Goal: Information Seeking & Learning: Learn about a topic

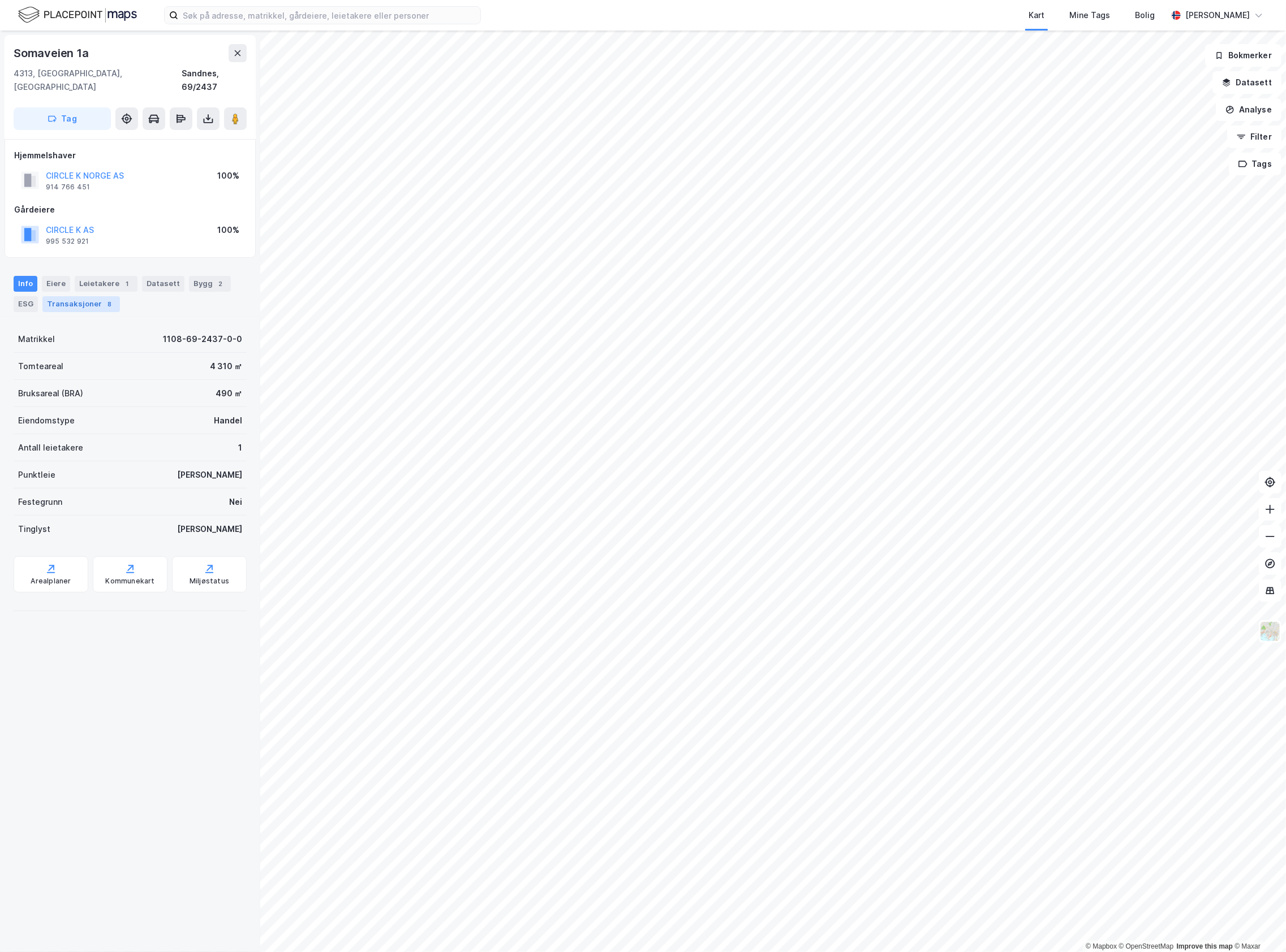
click at [95, 297] on div "Transaksjoner 8" at bounding box center [80, 304] width 77 height 16
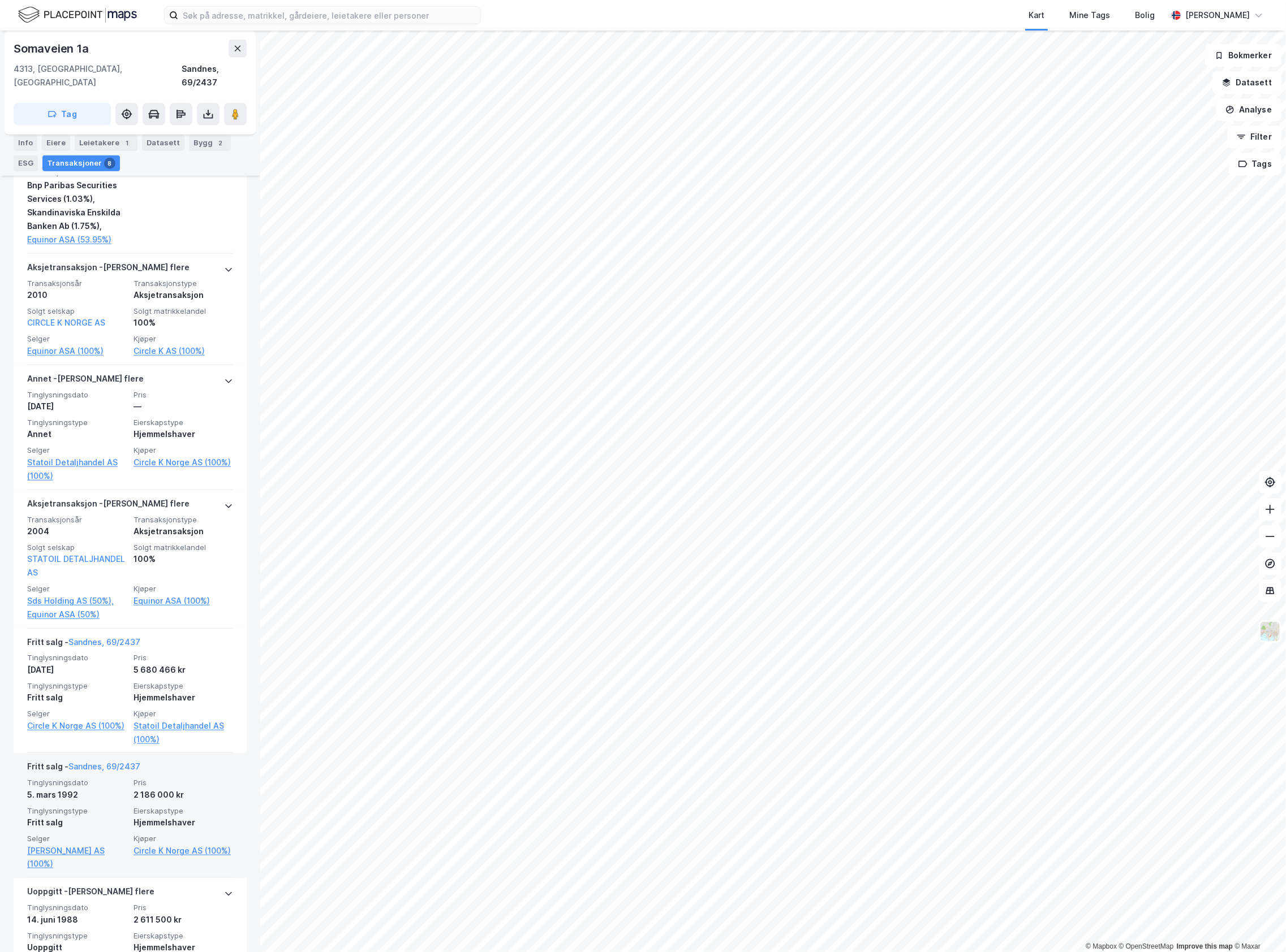
scroll to position [787, 0]
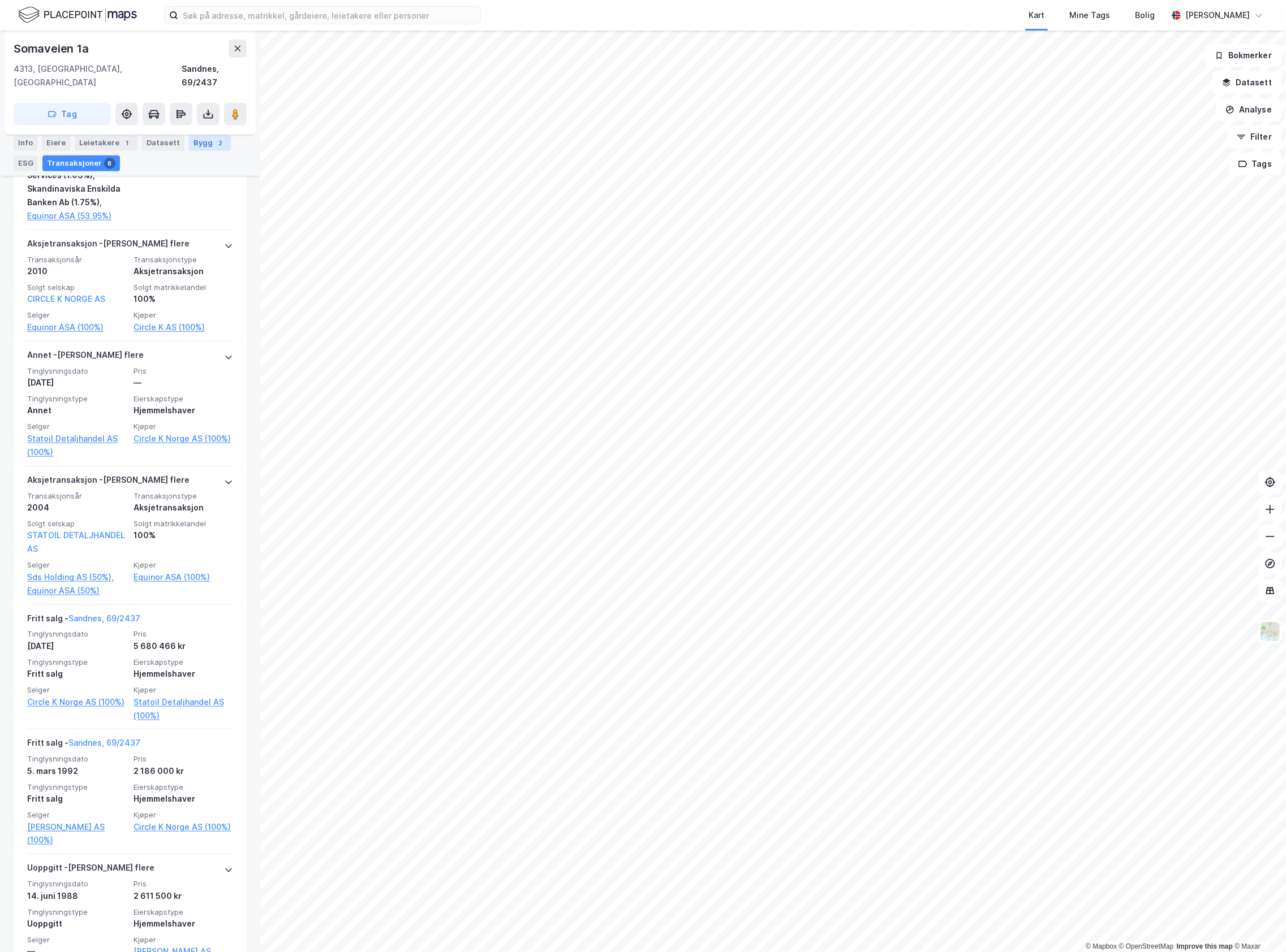
click at [215, 143] on div "2" at bounding box center [220, 142] width 11 height 11
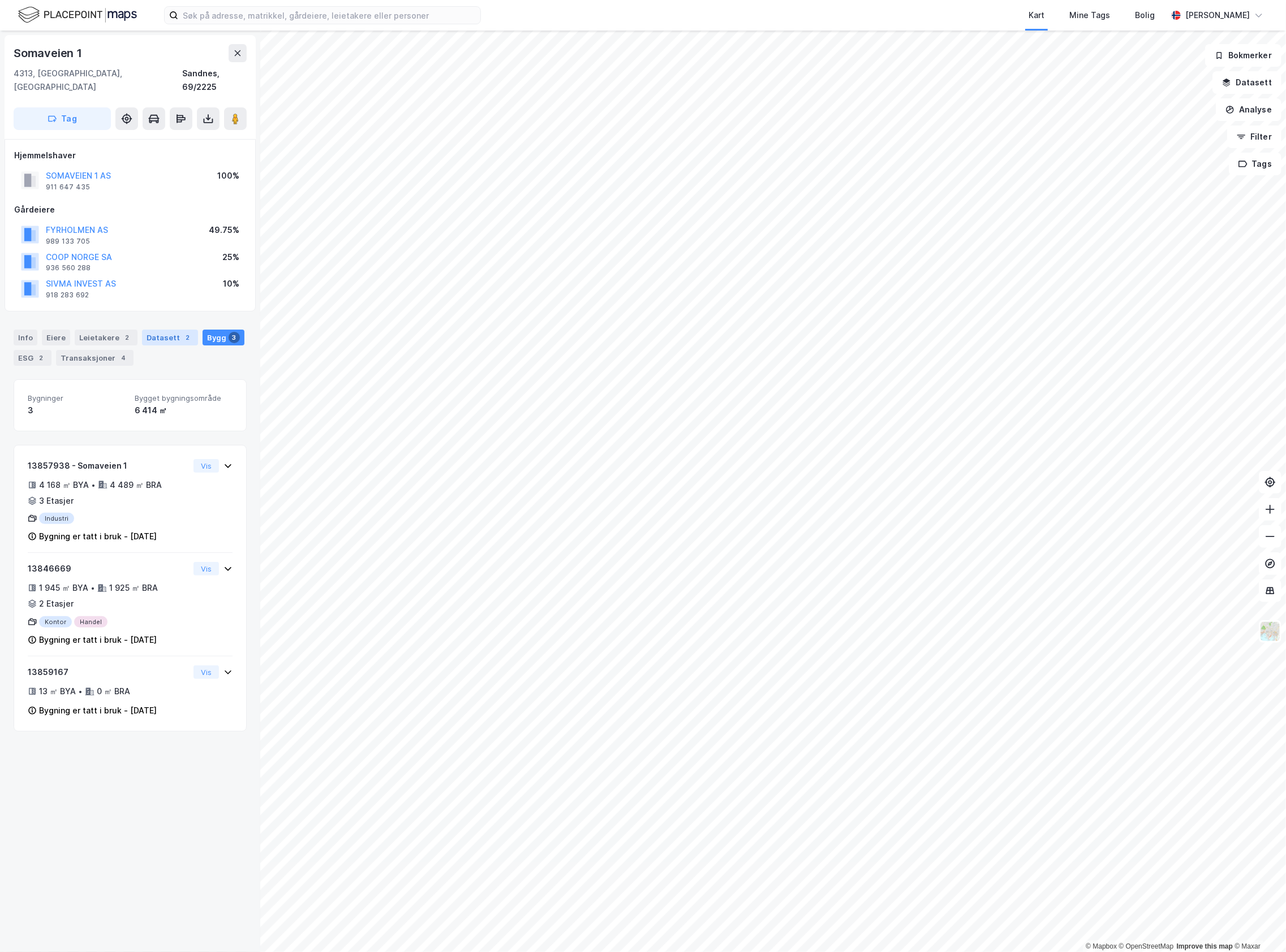
click at [142, 330] on div "Datasett 2" at bounding box center [170, 337] width 56 height 16
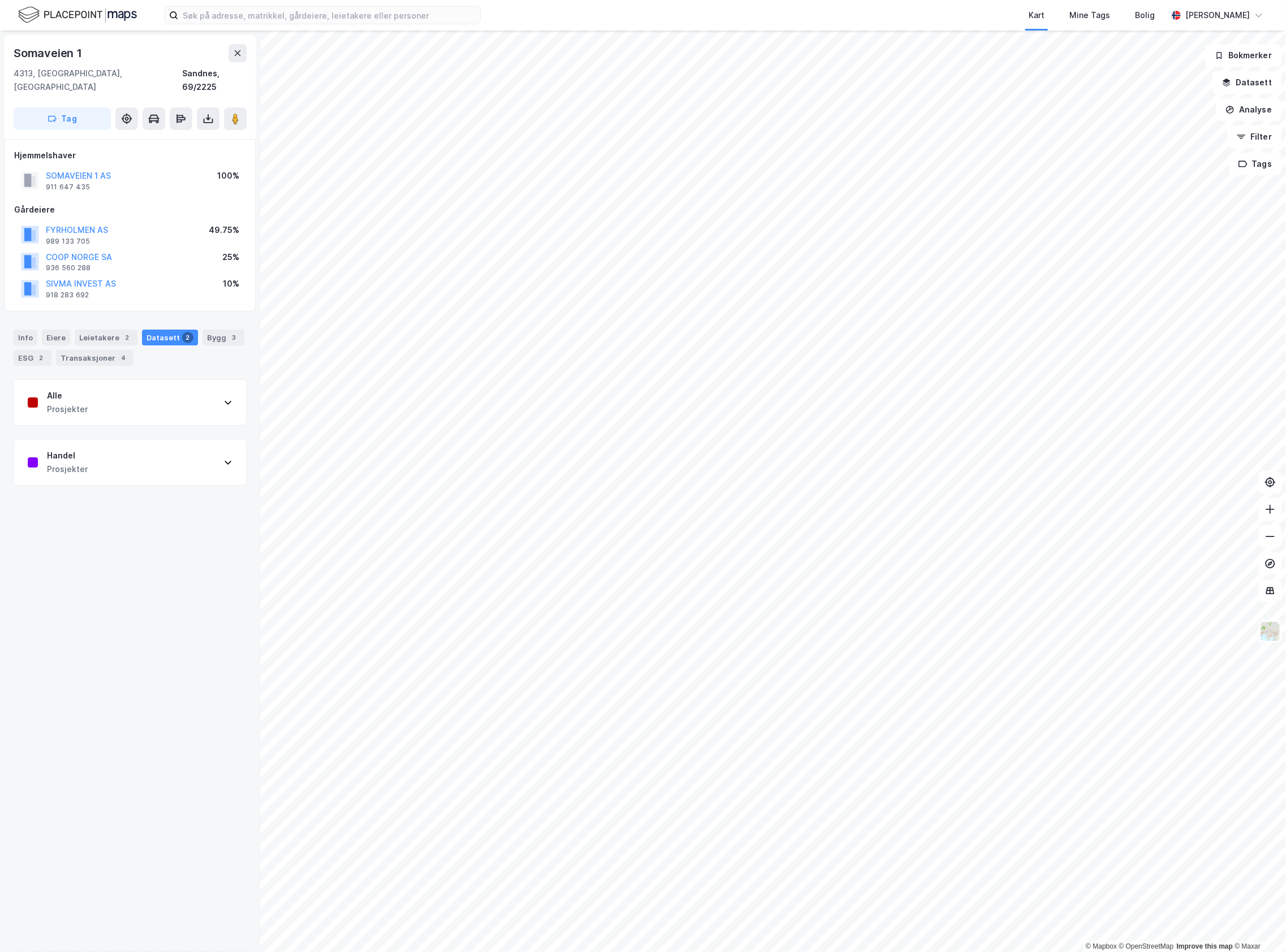
click at [93, 389] on div "Alle Prosjekter" at bounding box center [130, 403] width 232 height 45
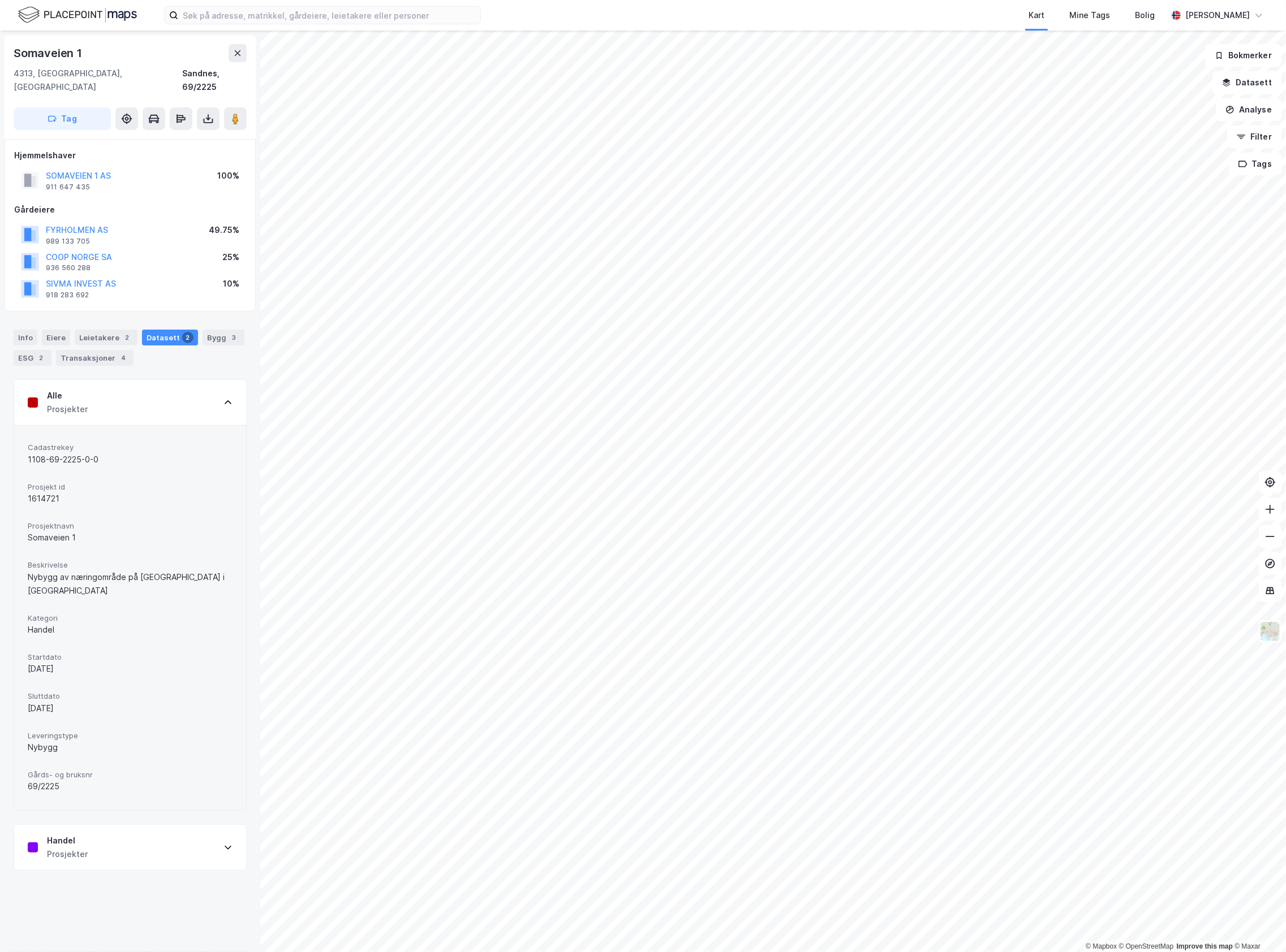
click at [93, 828] on div "Handel Prosjekter" at bounding box center [130, 848] width 232 height 45
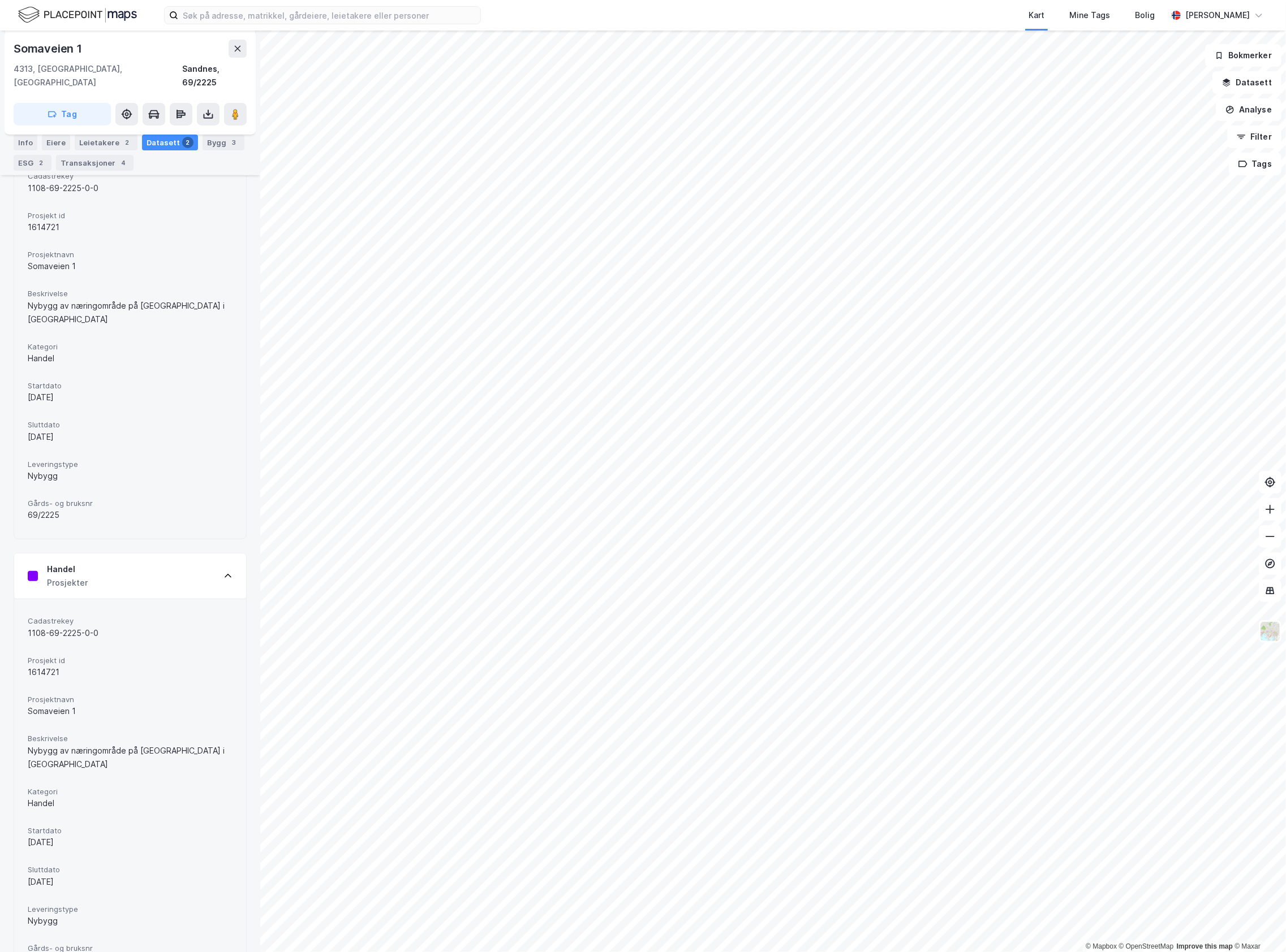
scroll to position [278, 0]
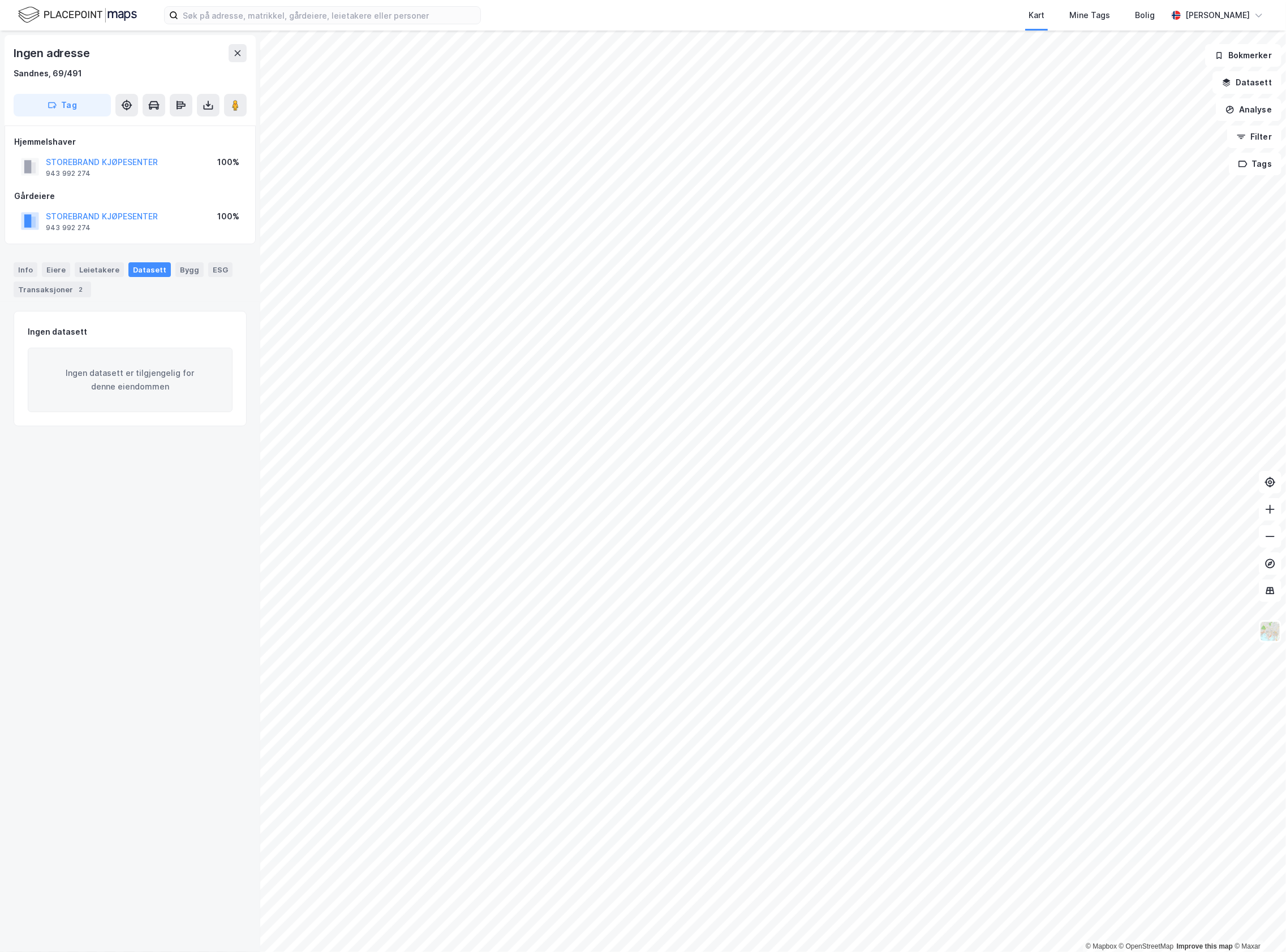
click at [147, 209] on div "STOREBRAND KJØPESENTER 943 992 274 100%" at bounding box center [130, 221] width 232 height 27
click at [147, 210] on div "STOREBRAND KJØPESENTER" at bounding box center [102, 216] width 112 height 14
click at [0, 0] on button "STOREBRAND KJØPESENTER" at bounding box center [0, 0] width 0 height 0
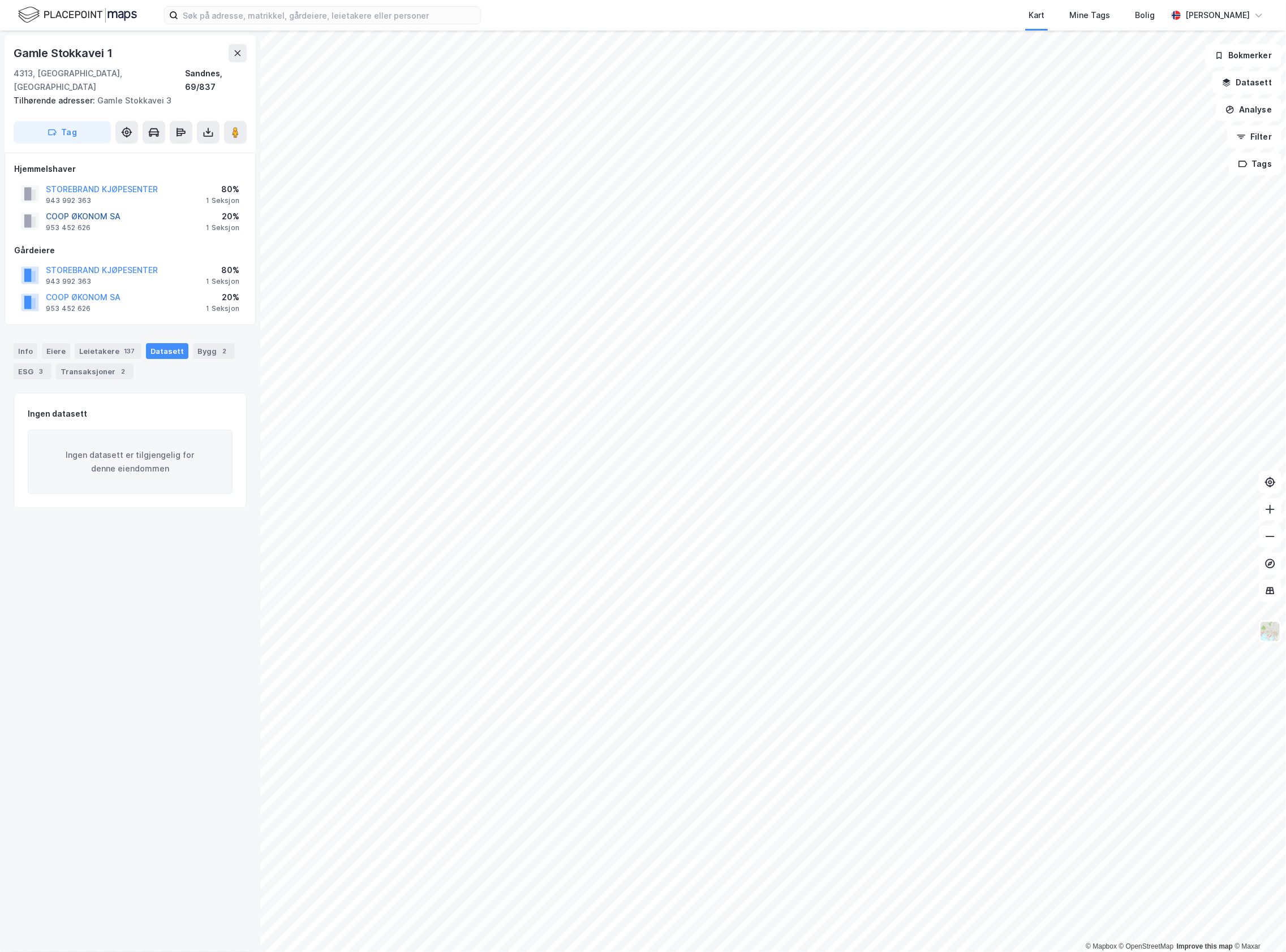
click at [0, 0] on button "COOP ØKONOM SA" at bounding box center [0, 0] width 0 height 0
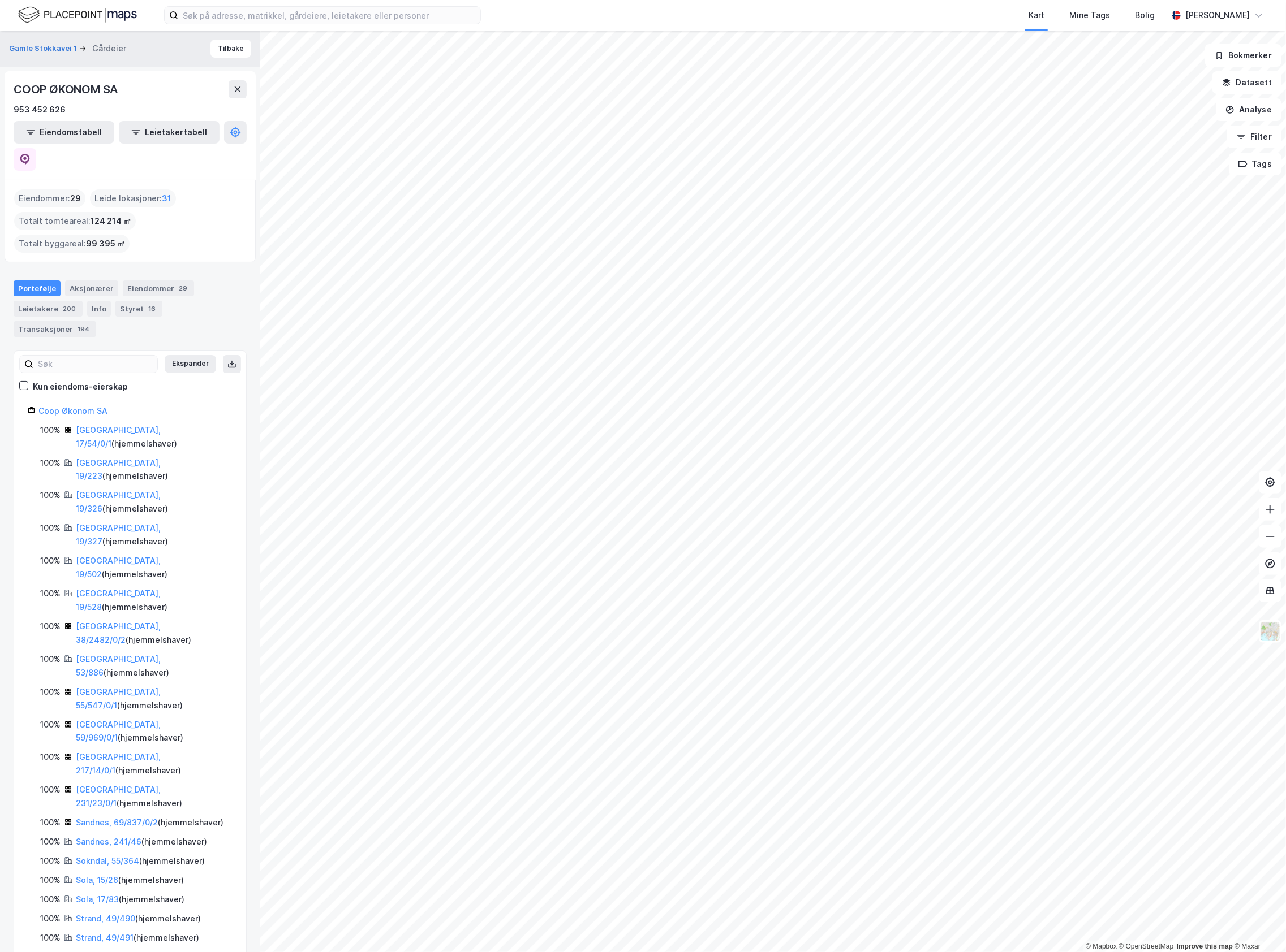
click at [230, 68] on div "Gamle Stokkavei 1 Gårdeier Tilbake COOP ØKONOM SA 953 452 626 Eiendomstabell Le…" at bounding box center [130, 491] width 260 height 921
click at [230, 81] on button at bounding box center [238, 90] width 18 height 18
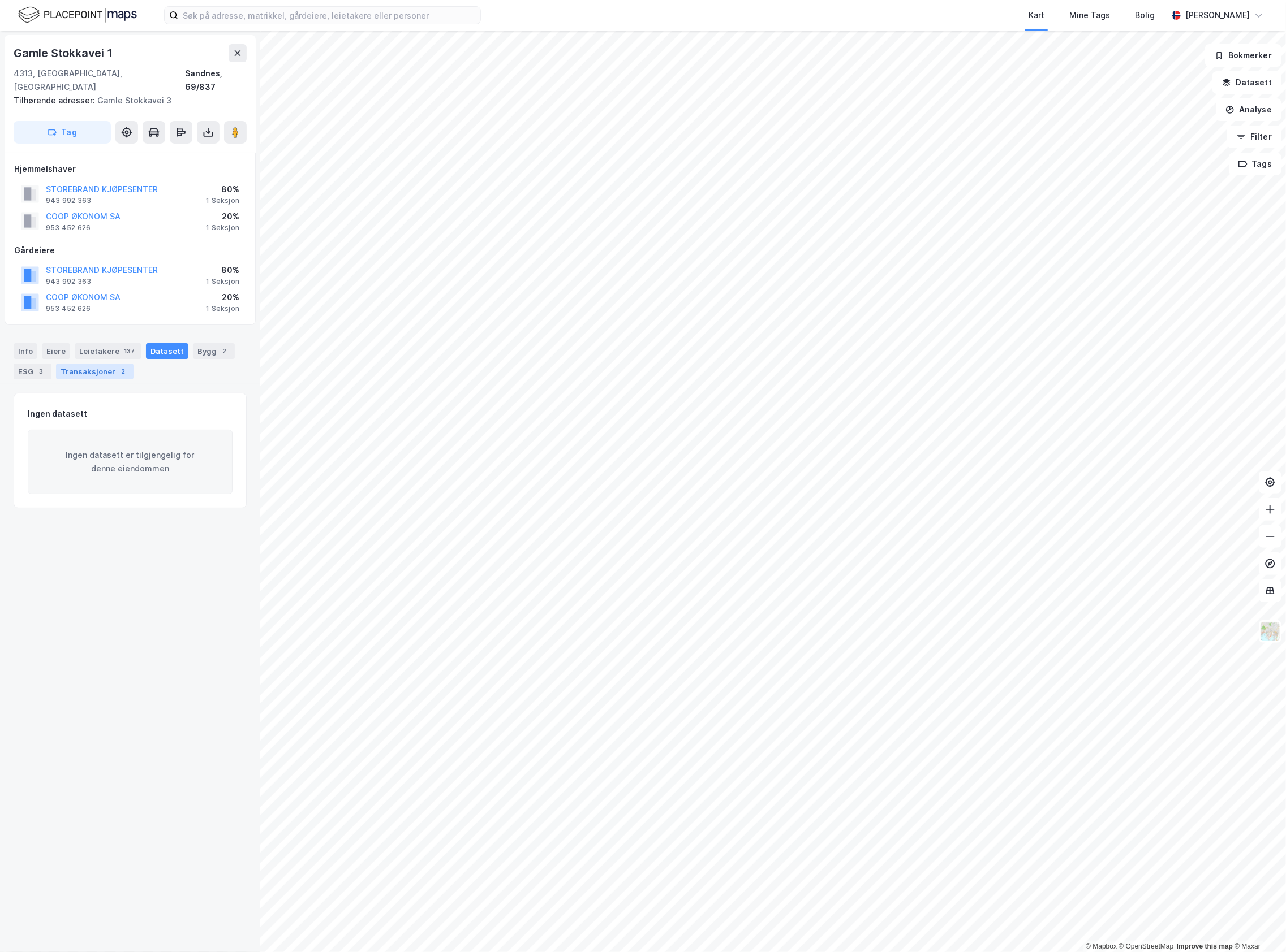
click at [90, 363] on div "Transaksjoner 2" at bounding box center [94, 371] width 77 height 16
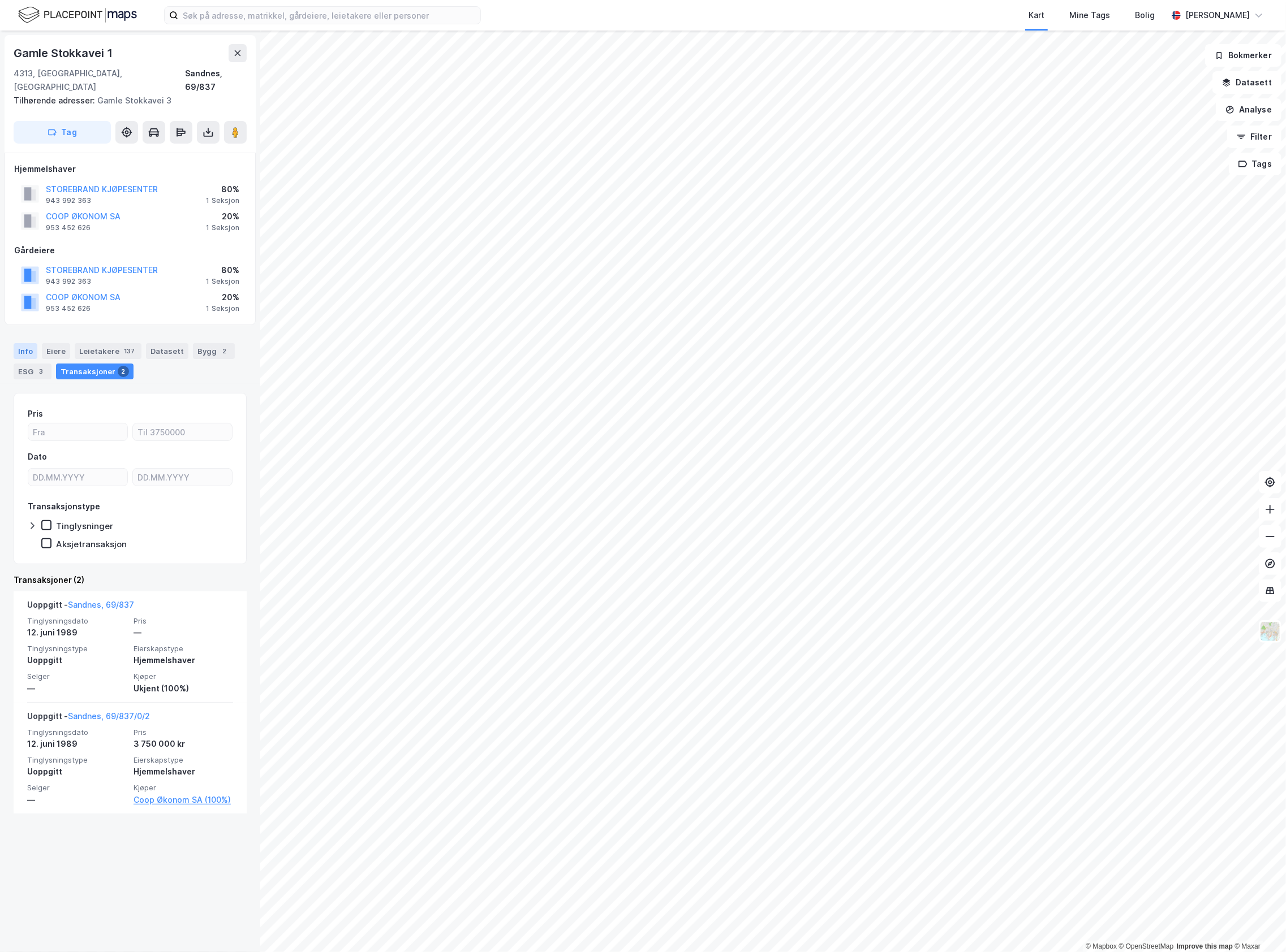
click at [17, 343] on div "Info" at bounding box center [25, 351] width 24 height 16
